Goal: Information Seeking & Learning: Learn about a topic

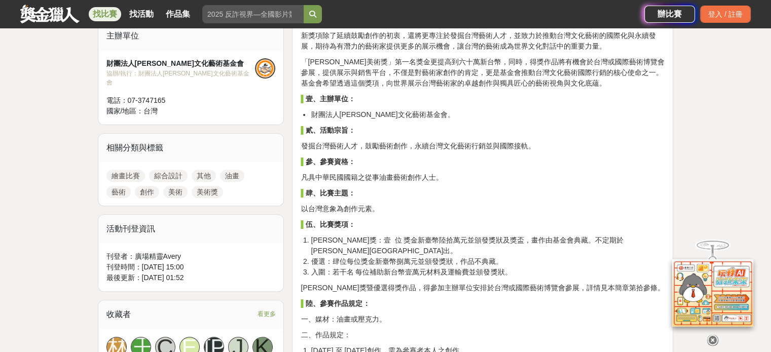
scroll to position [456, 0]
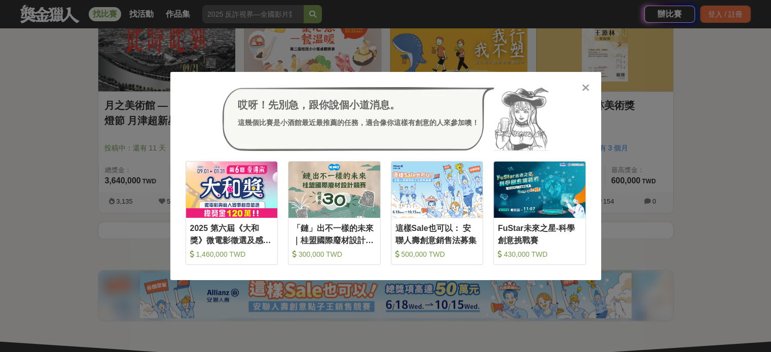
click at [581, 89] on div at bounding box center [586, 87] width 10 height 10
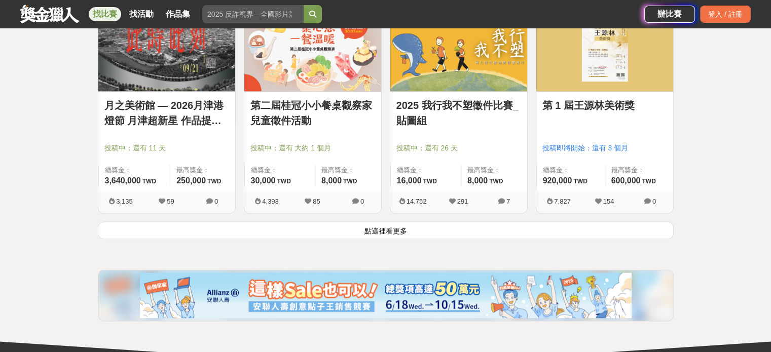
click at [513, 238] on button "點這裡看更多" at bounding box center [386, 231] width 576 height 18
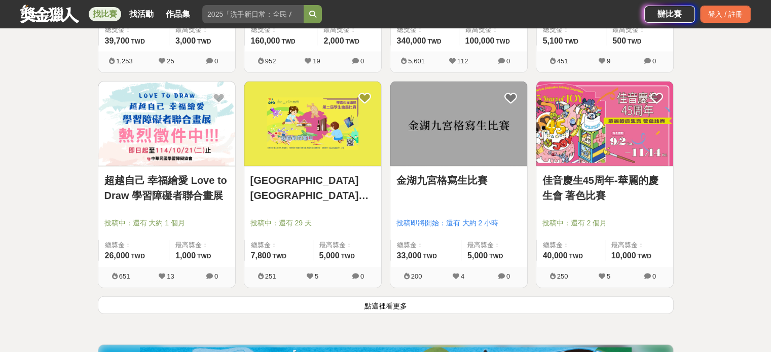
scroll to position [2559, 0]
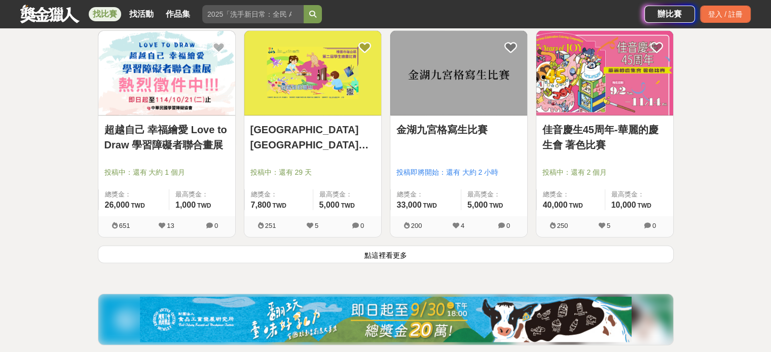
click at [369, 253] on button "點這裡看更多" at bounding box center [386, 255] width 576 height 18
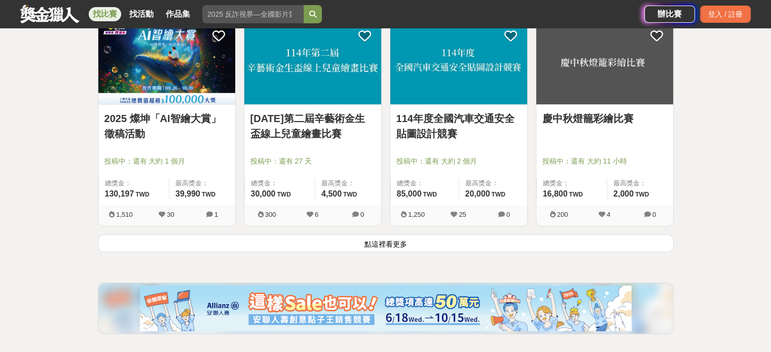
scroll to position [3877, 0]
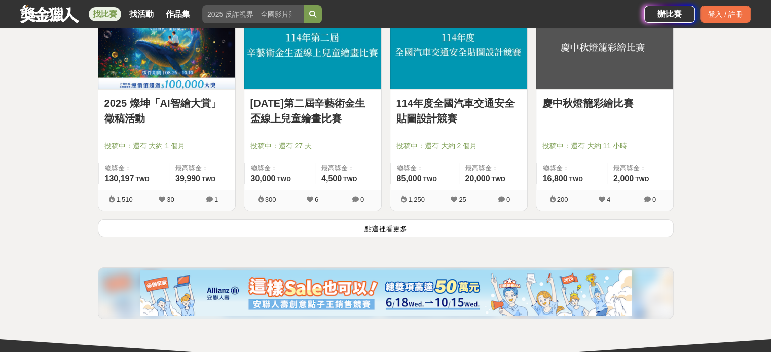
click at [382, 225] on button "點這裡看更多" at bounding box center [386, 228] width 576 height 18
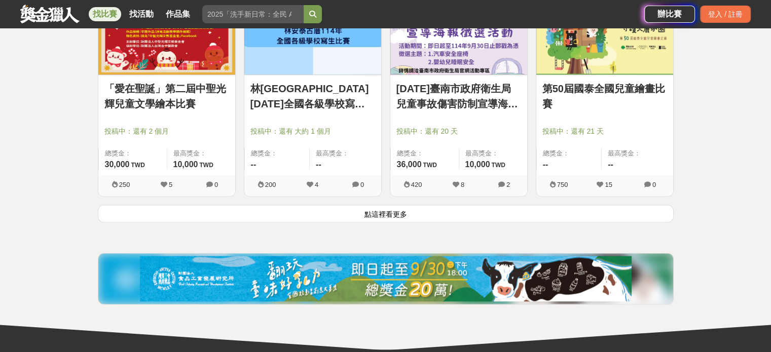
scroll to position [5195, 0]
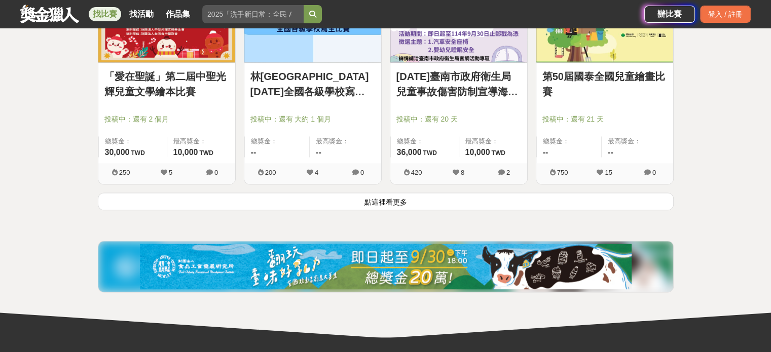
click at [403, 198] on button "點這裡看更多" at bounding box center [386, 202] width 576 height 18
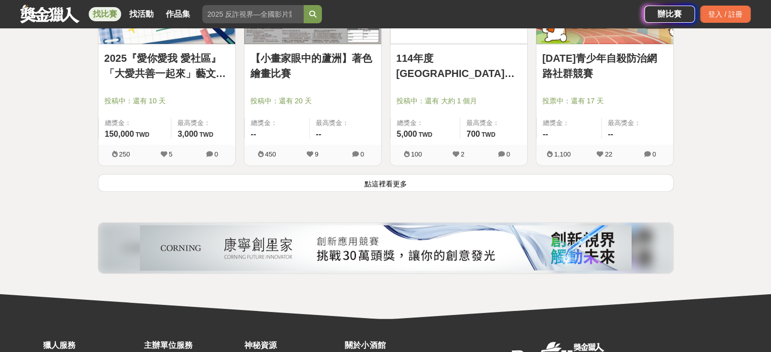
scroll to position [6505, 0]
click at [400, 185] on button "點這裡看更多" at bounding box center [386, 183] width 576 height 18
